Goal: Information Seeking & Learning: Learn about a topic

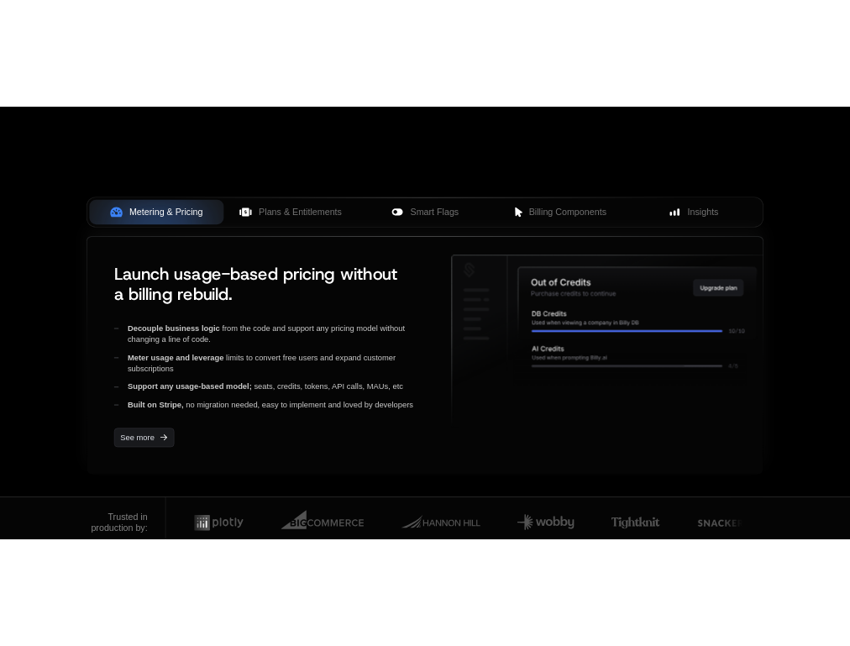
scroll to position [117, 0]
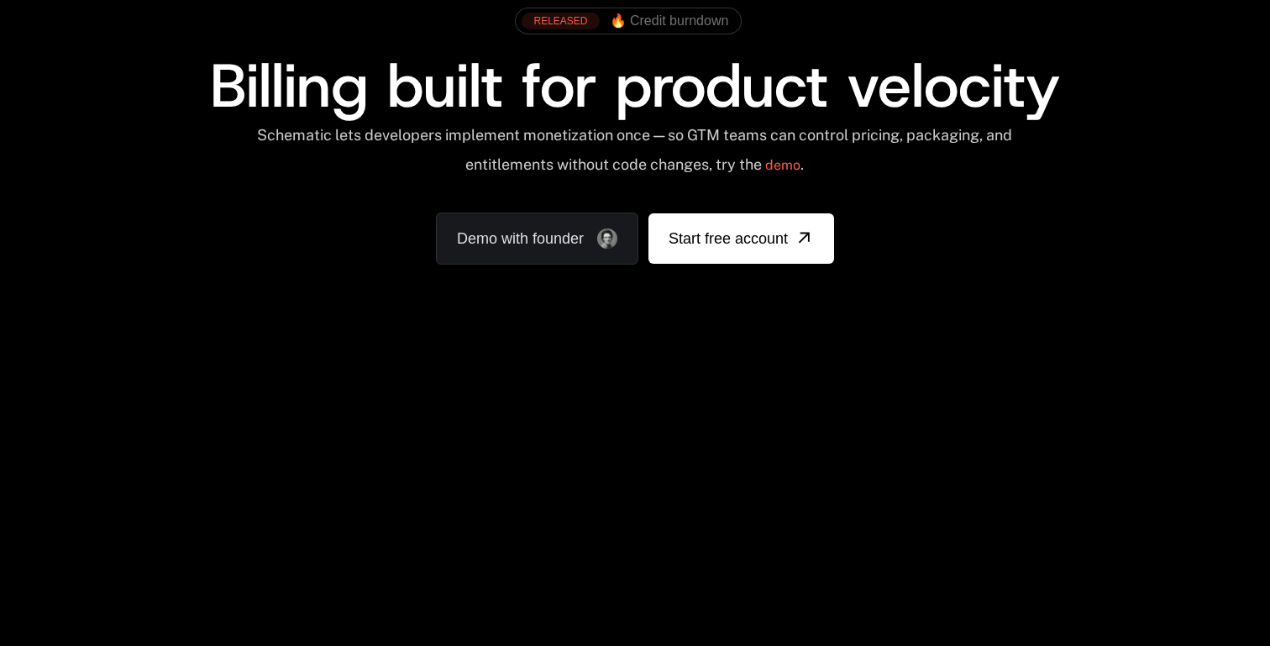
click at [703, 486] on div "Your browser does not support the video tag." at bounding box center [635, 378] width 1092 height 707
click at [774, 427] on div "Your browser does not support the video tag." at bounding box center [635, 378] width 1092 height 707
click at [1199, 27] on div "AI Products Developers Pricing Docs Resources Summit Sign in Sign Up RELEASED 🔥…" at bounding box center [635, 134] width 1270 height 502
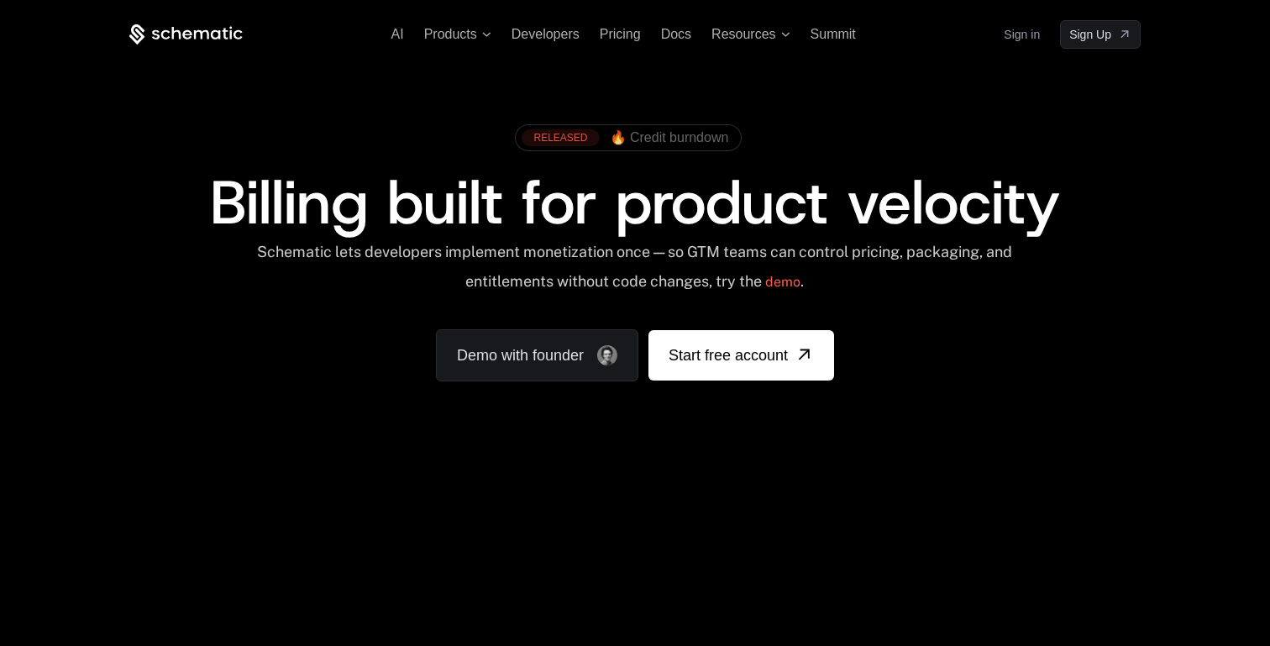
click at [568, 142] on div "RELEASED" at bounding box center [560, 137] width 77 height 17
